Goal: Task Accomplishment & Management: Use online tool/utility

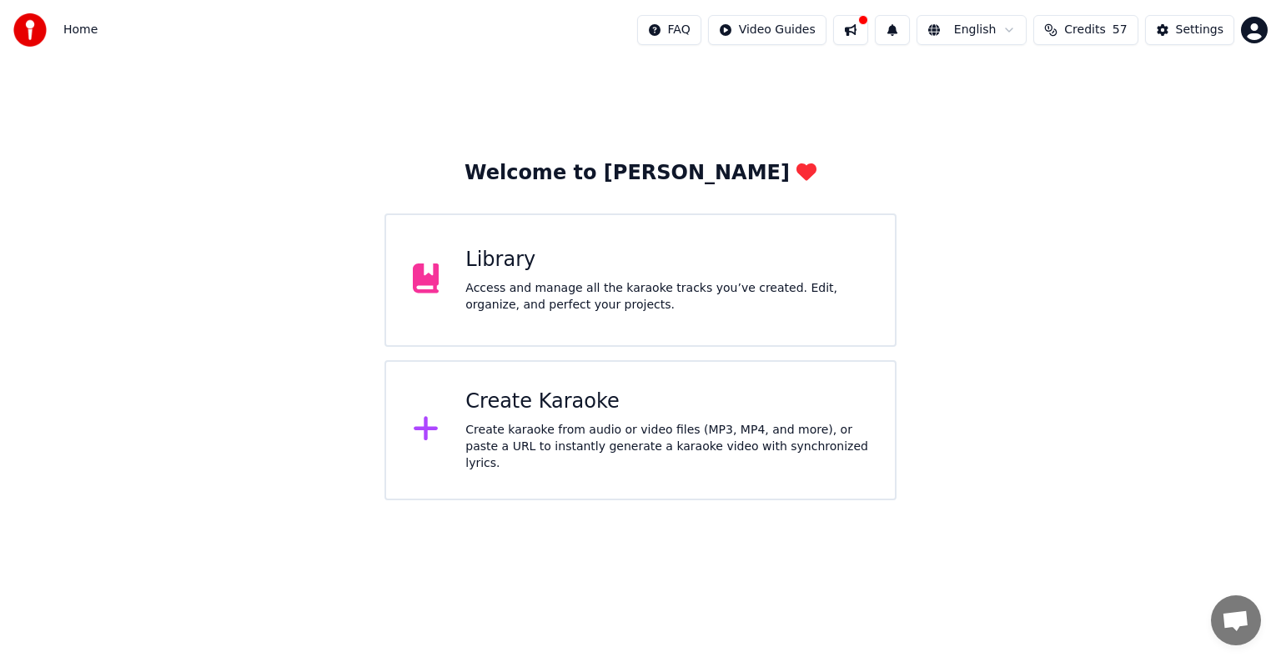
click at [607, 411] on div "Create Karaoke" at bounding box center [666, 402] width 403 height 27
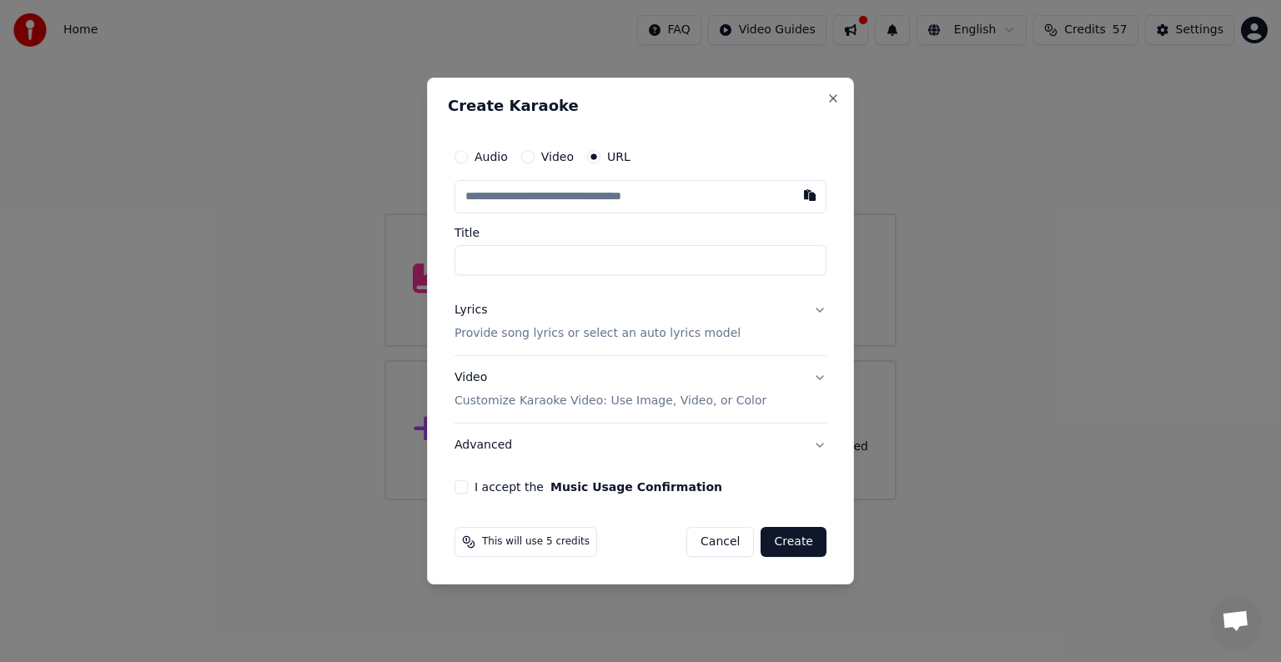
click at [540, 259] on input "Title" at bounding box center [641, 260] width 372 height 30
click at [813, 195] on button "button" at bounding box center [809, 195] width 33 height 30
type input "**********"
click at [463, 484] on button "I accept the Music Usage Confirmation" at bounding box center [461, 486] width 13 height 13
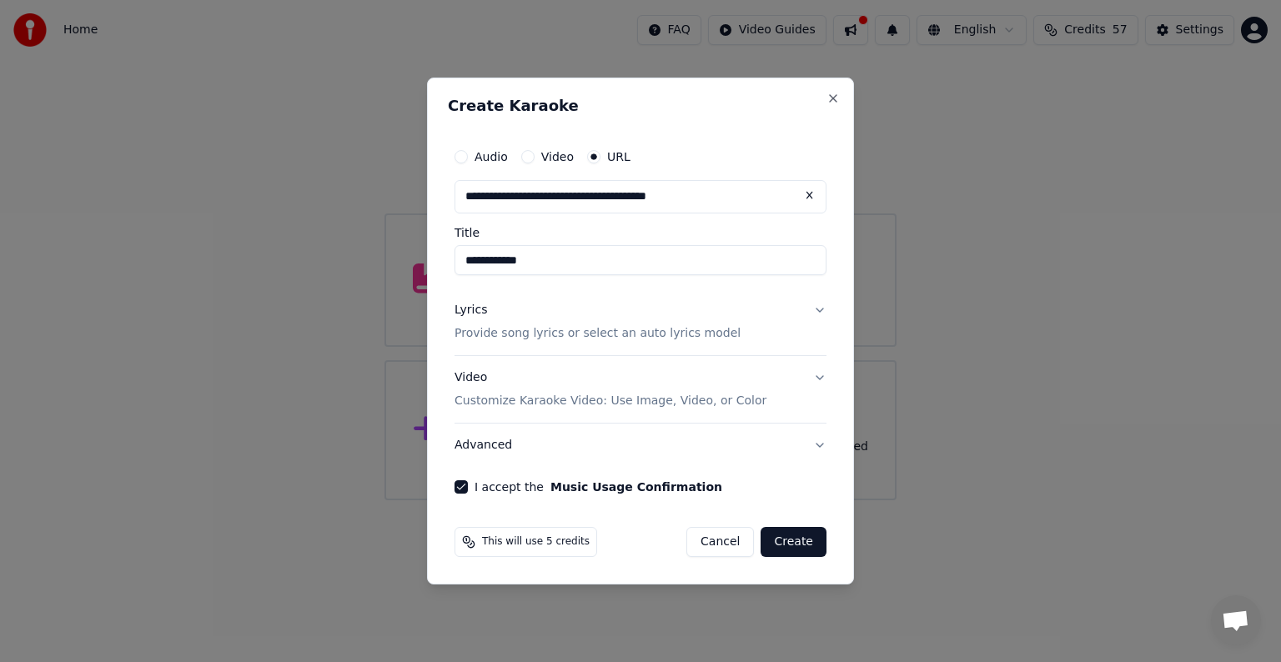
click at [824, 314] on button "Lyrics Provide song lyrics or select an auto lyrics model" at bounding box center [641, 322] width 372 height 67
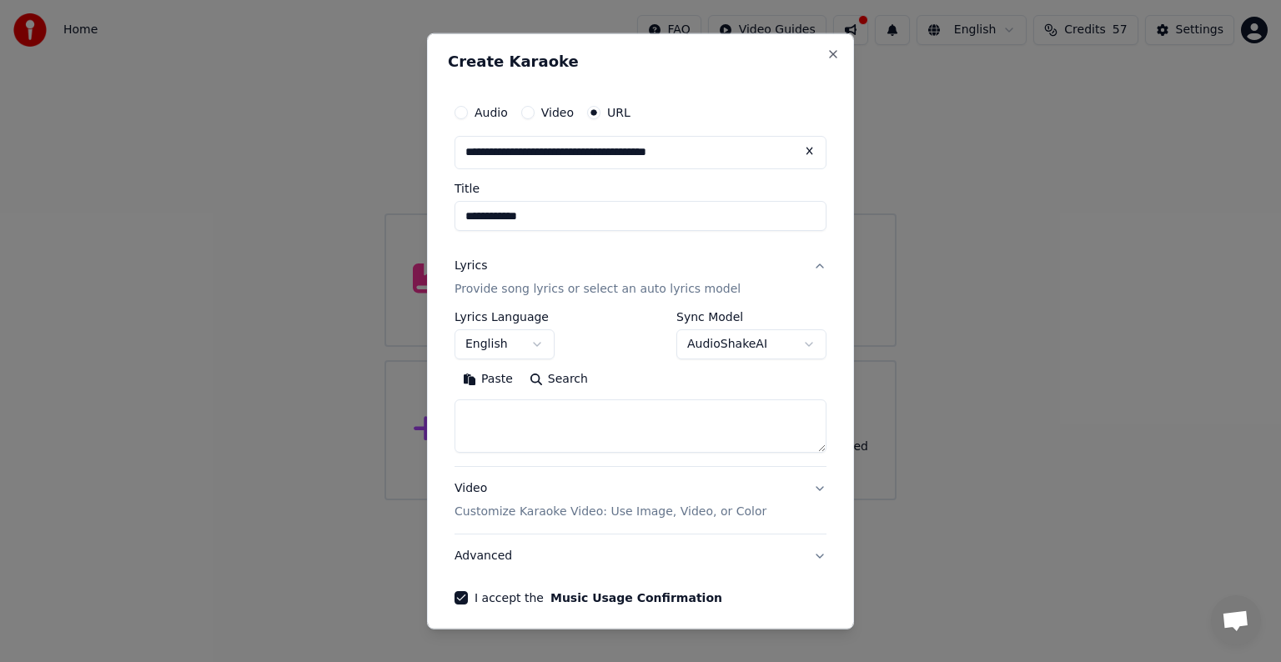
click at [797, 347] on body "**********" at bounding box center [640, 250] width 1281 height 500
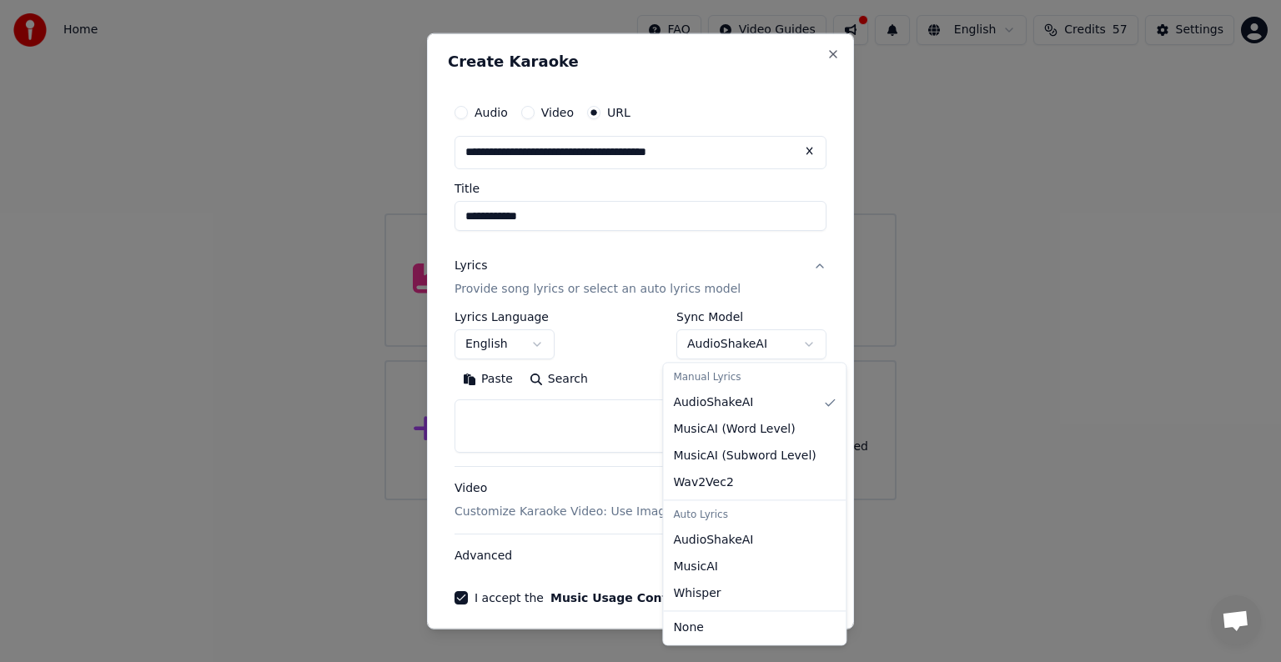
select select "**********"
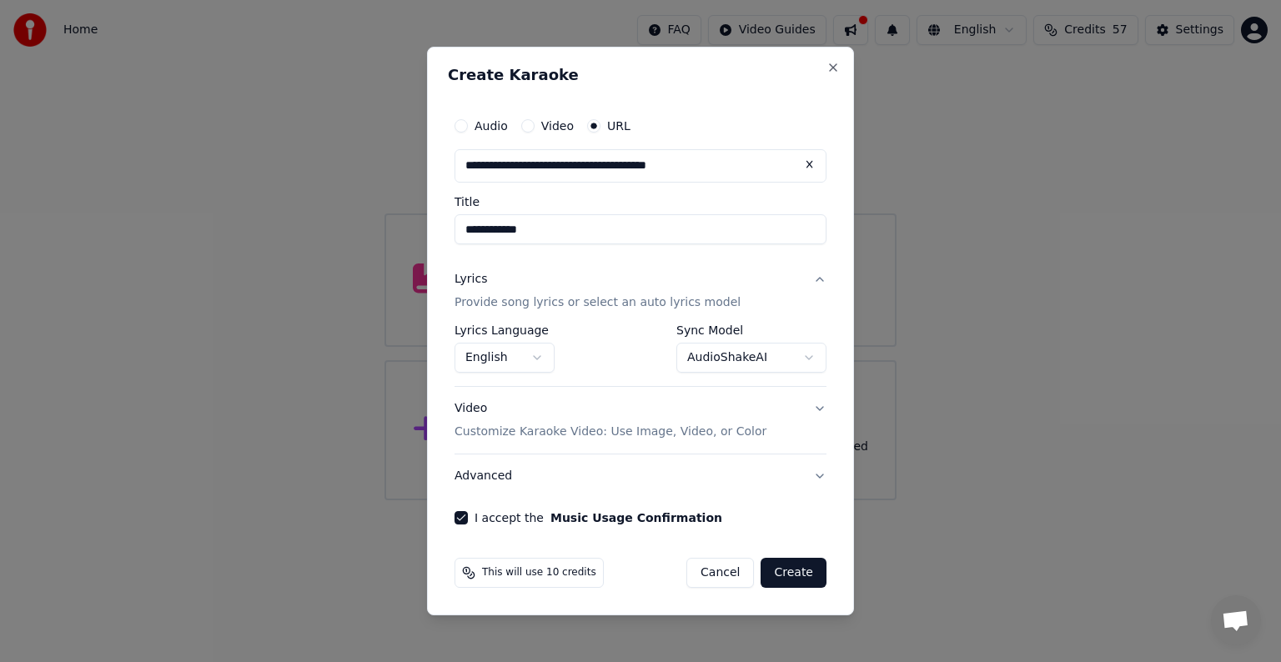
click at [800, 571] on button "Create" at bounding box center [794, 573] width 66 height 30
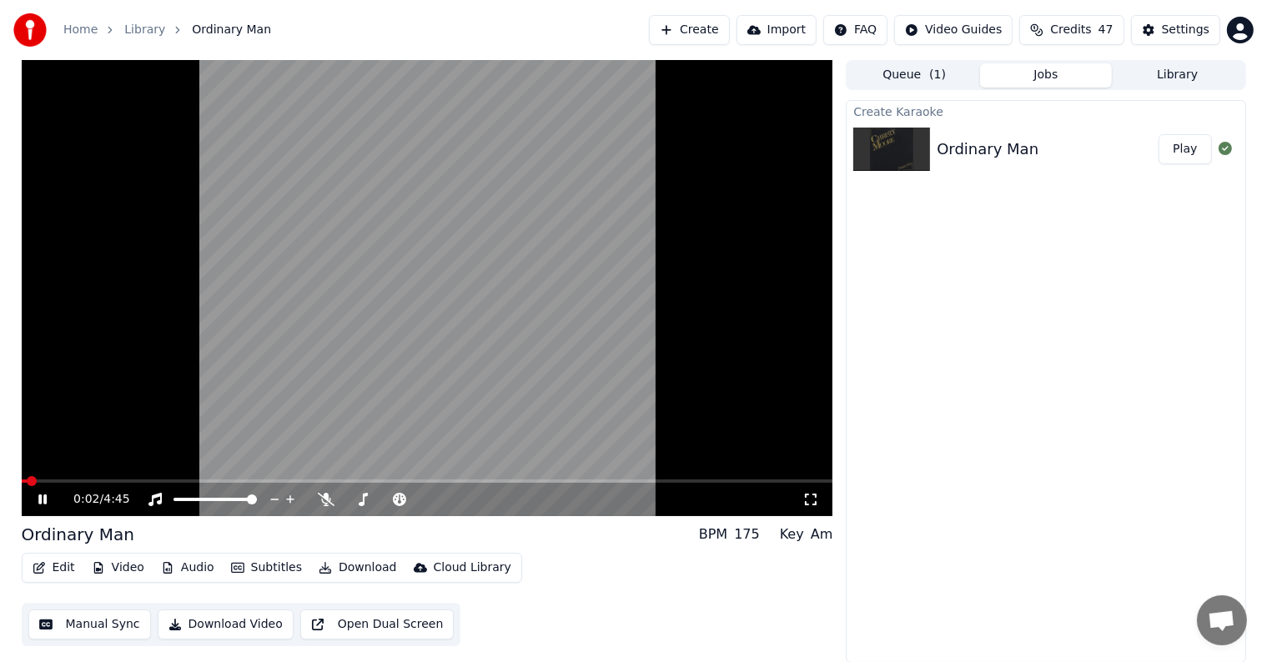
click at [27, 482] on span at bounding box center [25, 481] width 6 height 3
click at [43, 500] on icon at bounding box center [42, 500] width 8 height 10
click at [24, 486] on span at bounding box center [29, 481] width 10 height 10
click at [398, 501] on icon at bounding box center [399, 499] width 17 height 13
click at [515, 500] on icon at bounding box center [519, 499] width 16 height 17
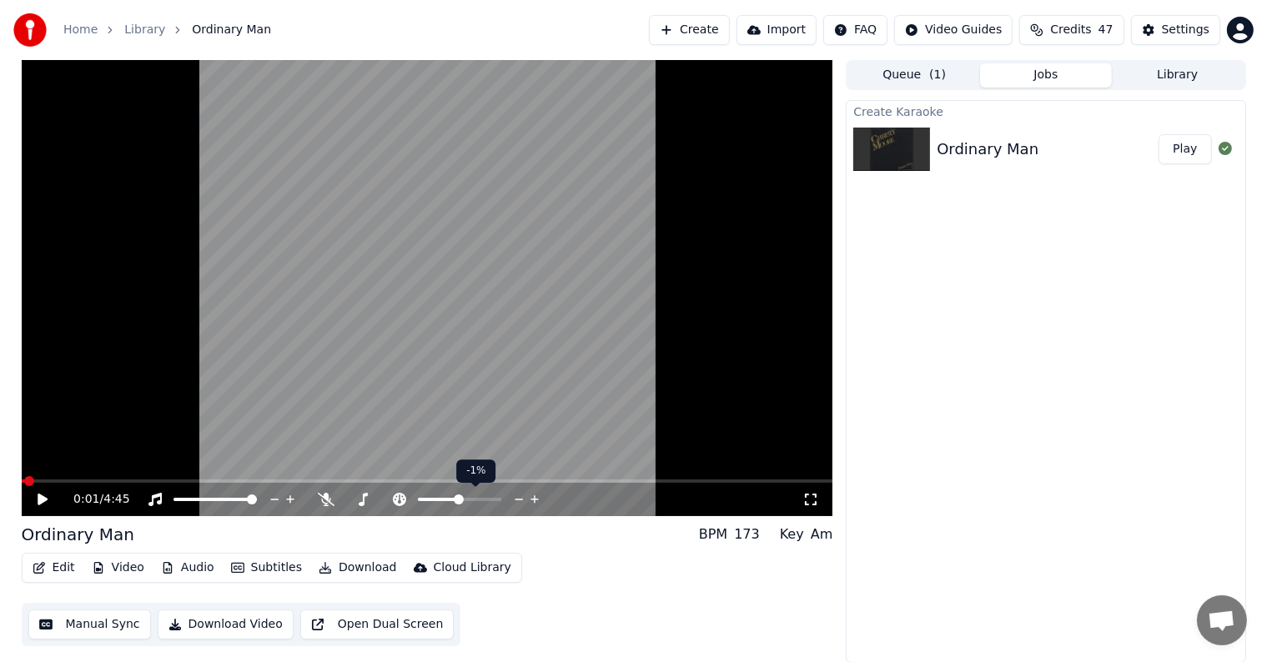
click at [515, 500] on icon at bounding box center [519, 499] width 16 height 17
click at [40, 500] on icon at bounding box center [43, 500] width 10 height 12
click at [397, 500] on icon at bounding box center [399, 499] width 13 height 13
click at [26, 483] on span at bounding box center [146, 481] width 249 height 3
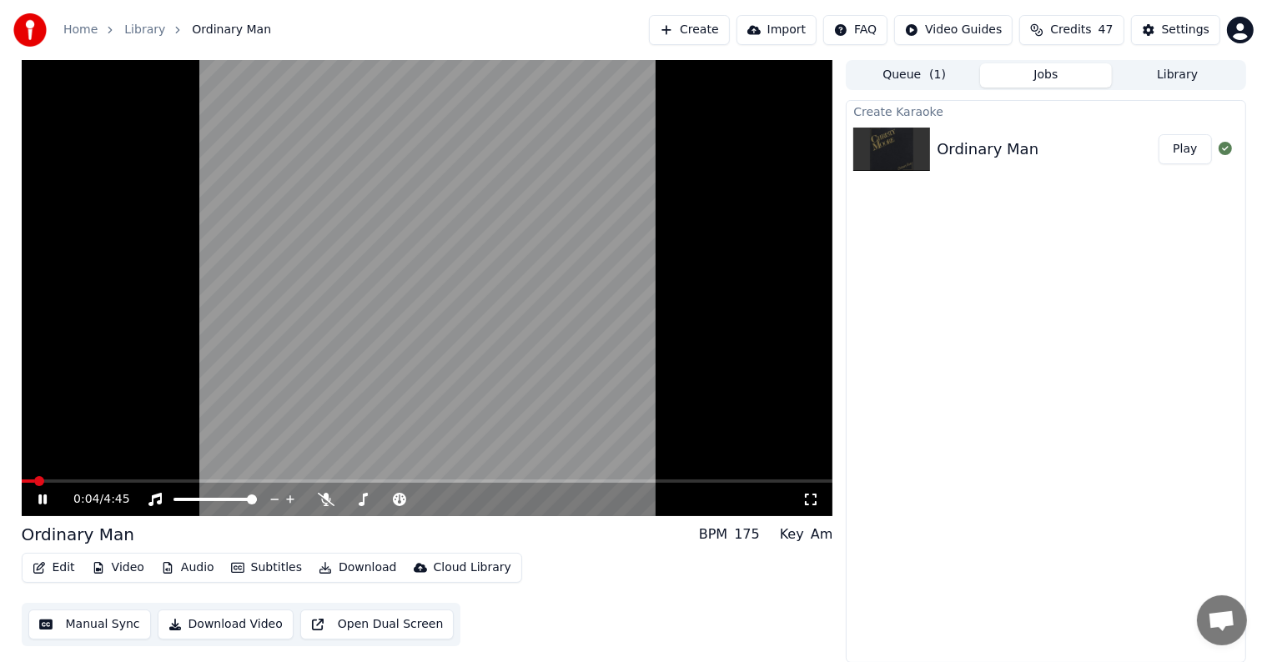
click at [37, 500] on icon at bounding box center [54, 499] width 39 height 13
click at [24, 481] on span at bounding box center [23, 481] width 3 height 3
click at [45, 500] on icon at bounding box center [43, 500] width 10 height 12
click at [23, 481] on span at bounding box center [23, 481] width 3 height 3
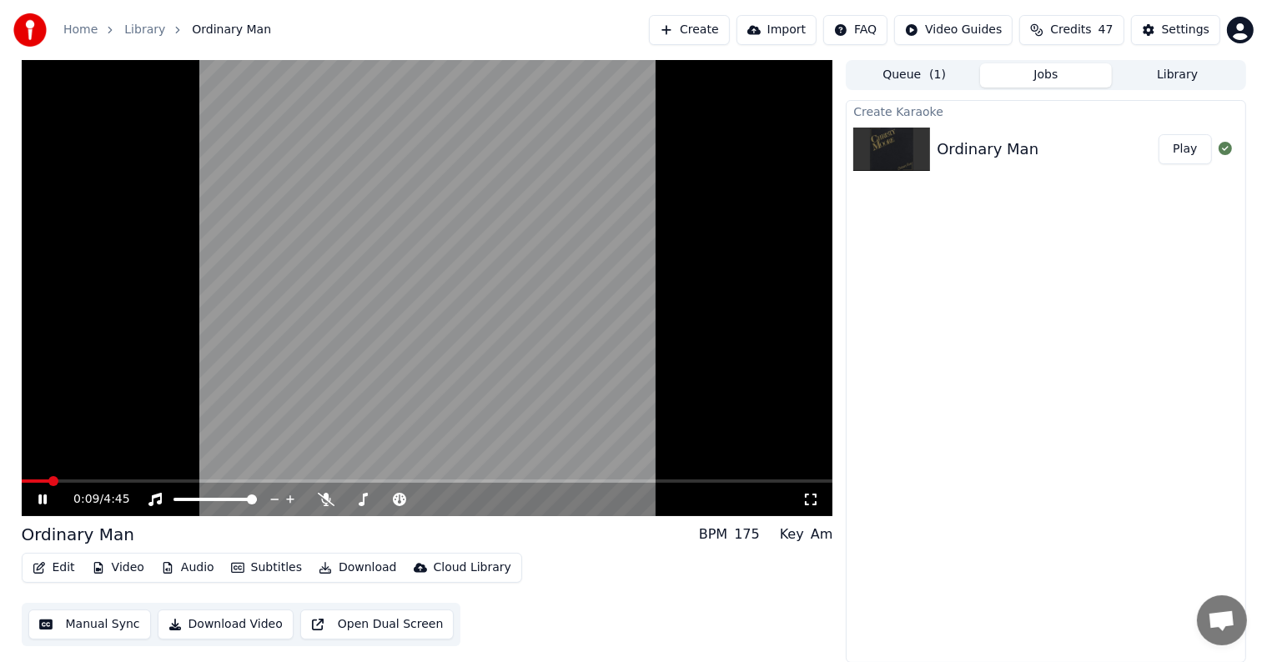
click at [23, 481] on span at bounding box center [36, 481] width 28 height 3
click at [39, 503] on icon at bounding box center [42, 500] width 8 height 10
click at [529, 479] on video at bounding box center [428, 288] width 812 height 456
click at [436, 480] on span at bounding box center [229, 481] width 415 height 3
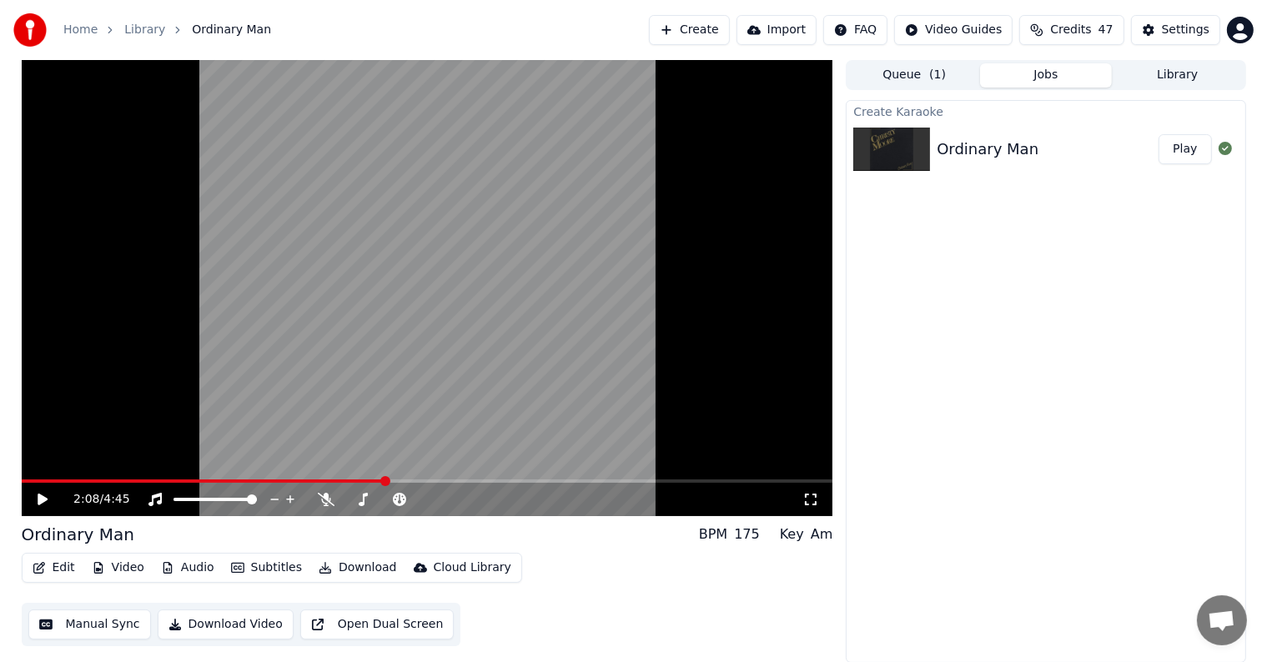
click at [385, 480] on span at bounding box center [203, 481] width 363 height 3
click at [41, 495] on icon at bounding box center [43, 500] width 10 height 12
click at [45, 499] on icon at bounding box center [42, 500] width 8 height 10
